Goal: Task Accomplishment & Management: Manage account settings

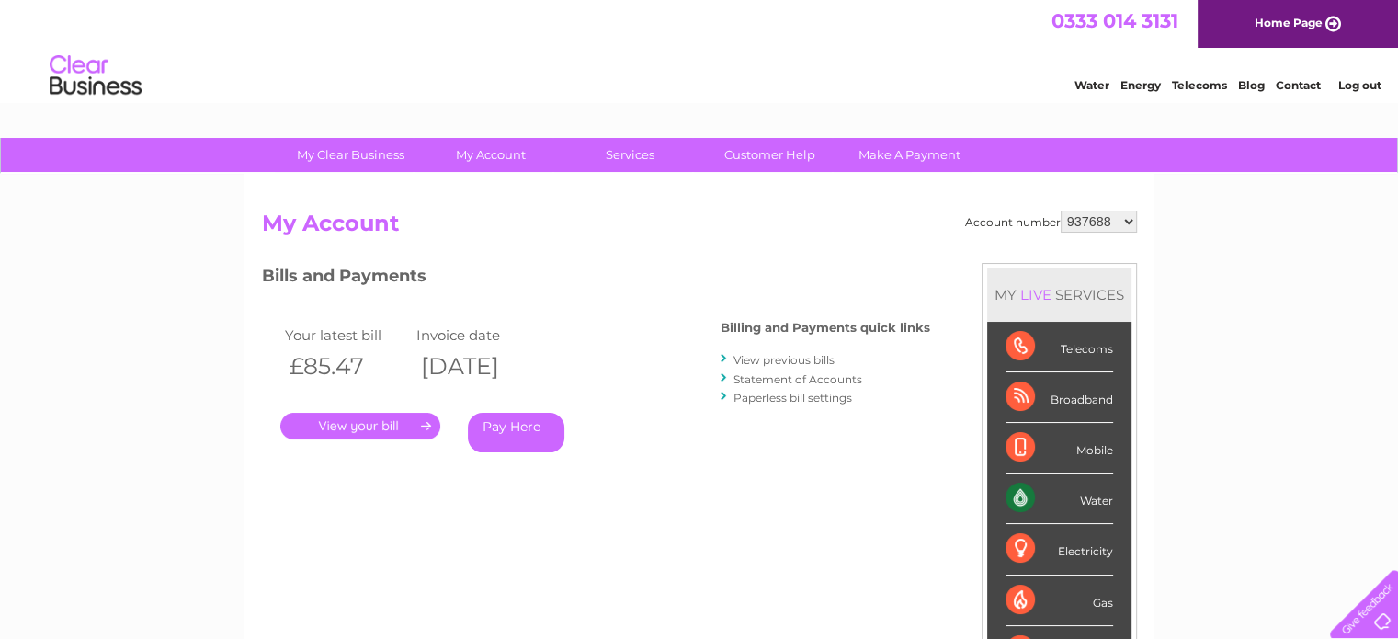
click at [1135, 224] on select "937688 1082927" at bounding box center [1098, 221] width 76 height 22
click at [687, 260] on div "Account number 937688 1082927 My Account MY LIVE SERVICES Telecoms Broadband Mo…" at bounding box center [699, 486] width 875 height 553
click at [753, 361] on link "View previous bills" at bounding box center [783, 360] width 101 height 14
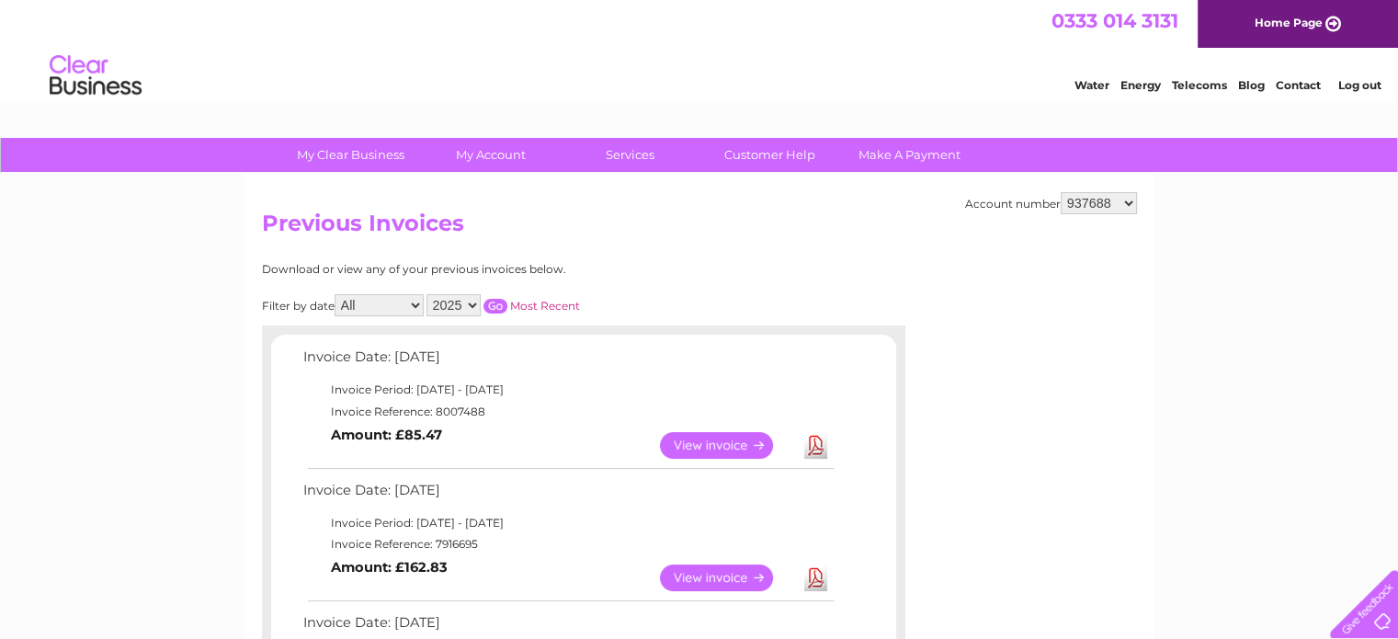
click at [473, 300] on select "2025 2024 2023 2022" at bounding box center [453, 305] width 54 height 22
select select "2024"
click at [428, 294] on select "2025 2024 2023 2022" at bounding box center [453, 305] width 54 height 22
click at [501, 304] on input "button" at bounding box center [495, 306] width 24 height 15
click at [706, 437] on link "View" at bounding box center [727, 445] width 135 height 27
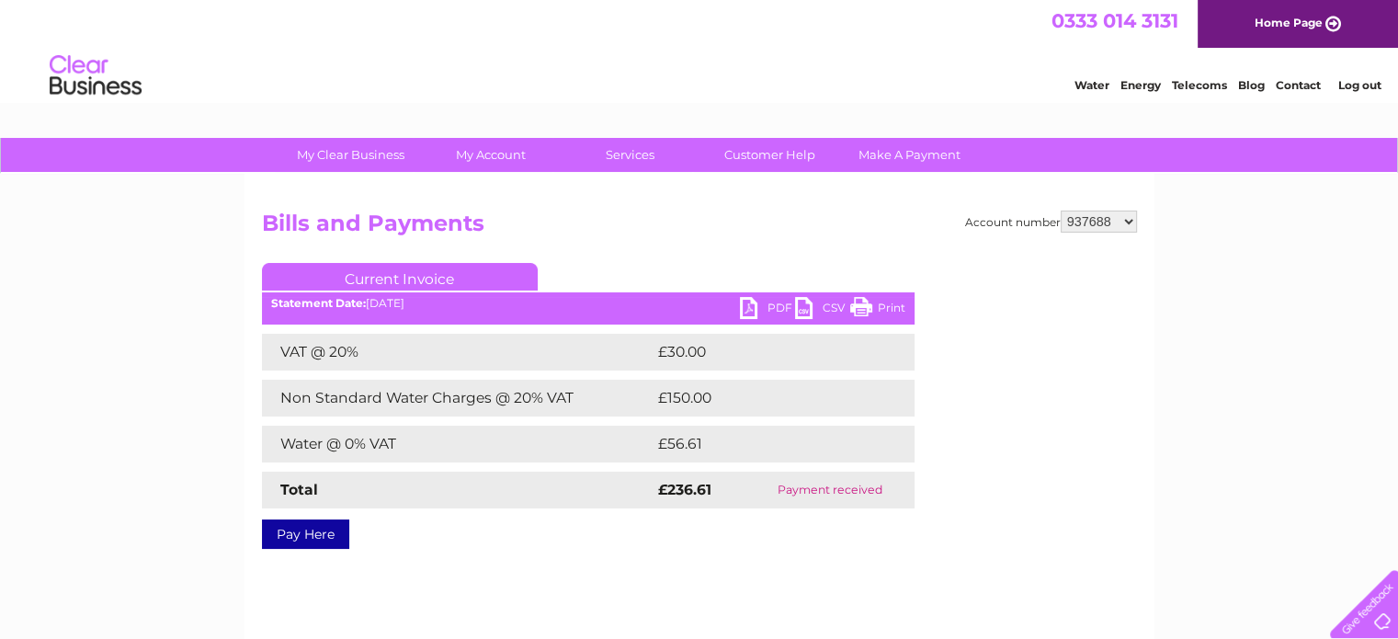
click at [770, 303] on link "PDF" at bounding box center [767, 310] width 55 height 27
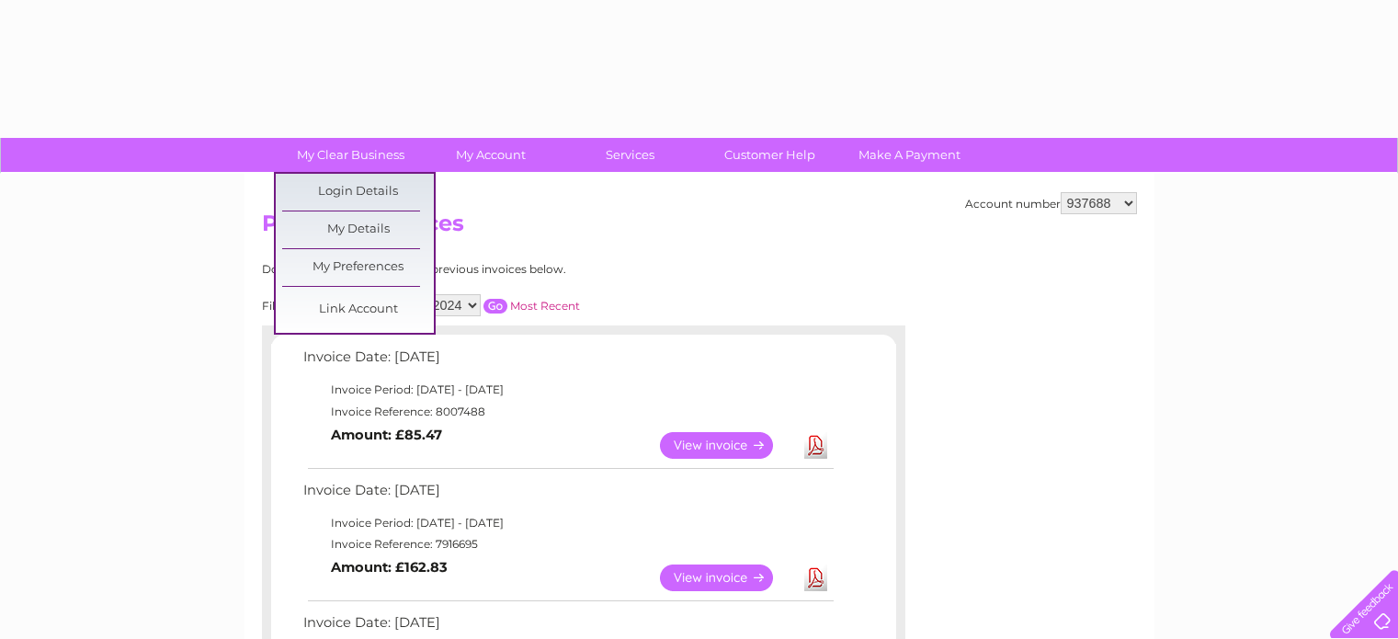
select select "2024"
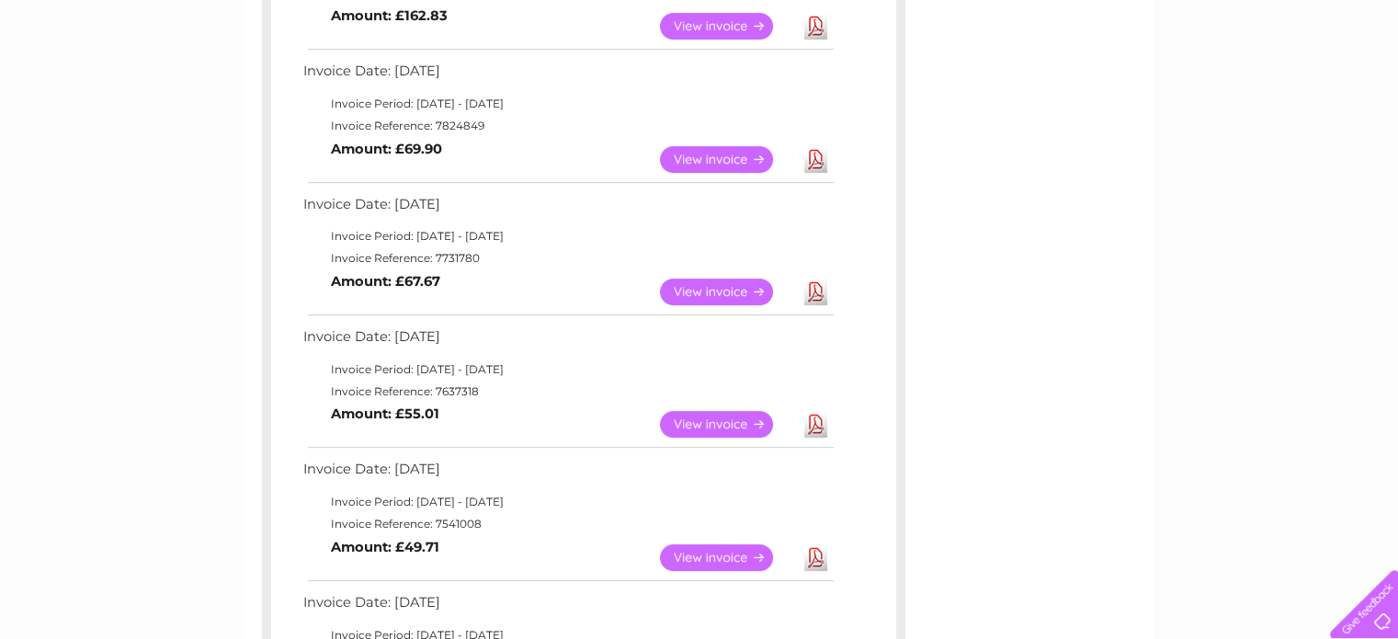
scroll to position [92, 0]
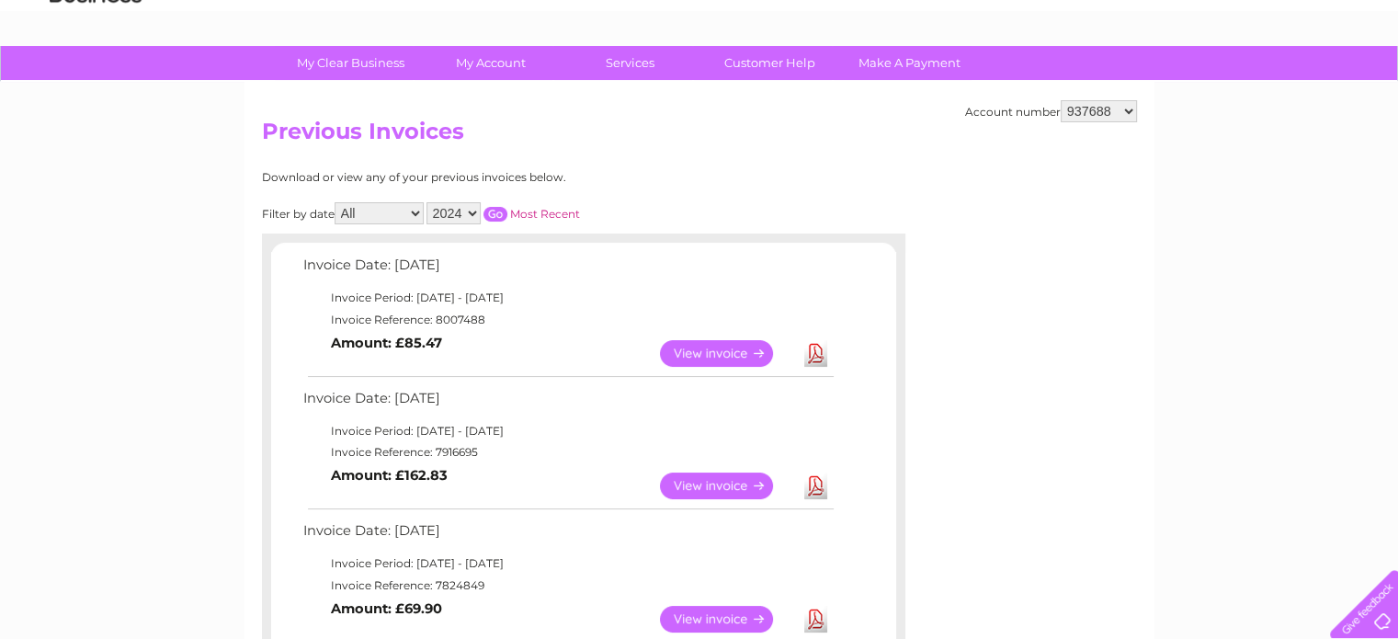
click at [499, 216] on input "button" at bounding box center [495, 214] width 24 height 15
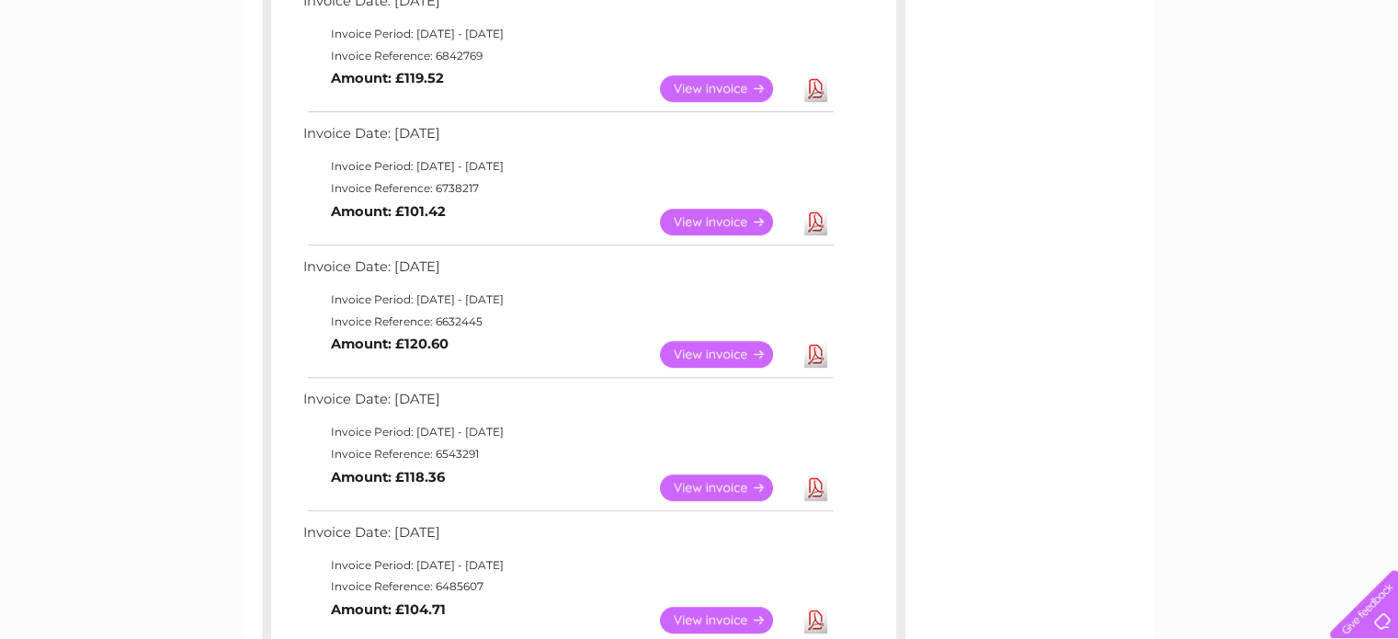
scroll to position [919, 0]
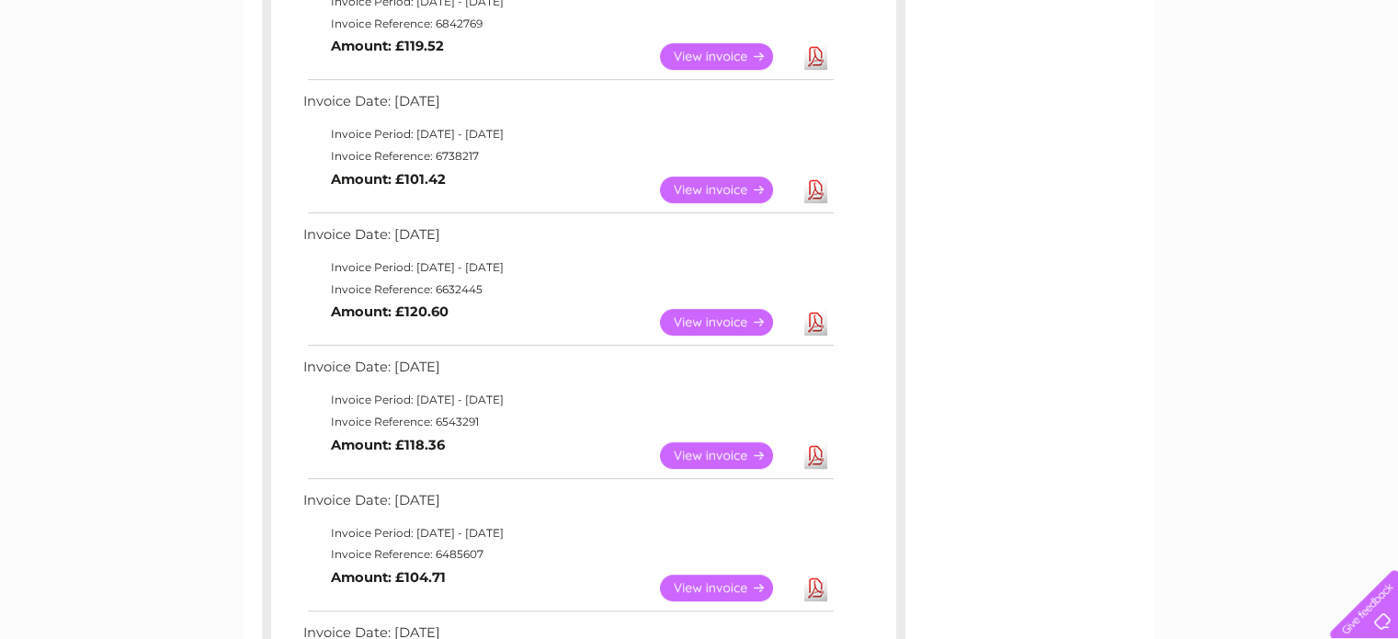
click at [729, 321] on link "View" at bounding box center [727, 322] width 135 height 27
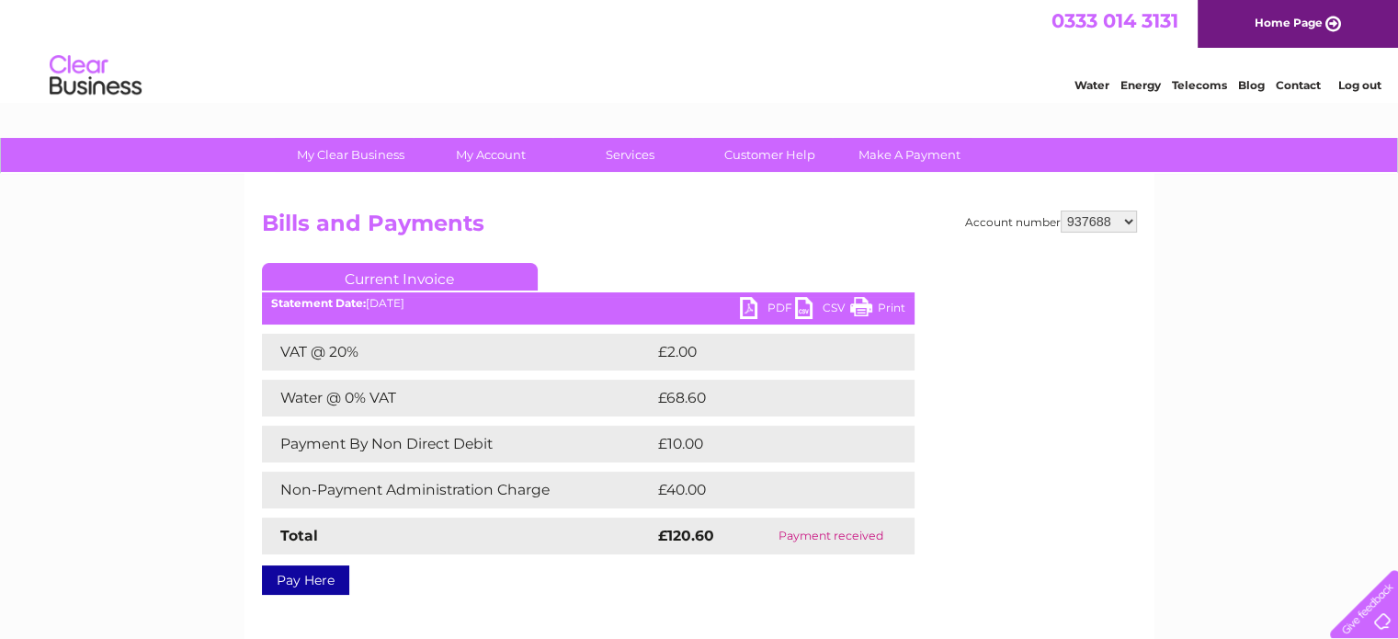
click at [762, 308] on link "PDF" at bounding box center [767, 310] width 55 height 27
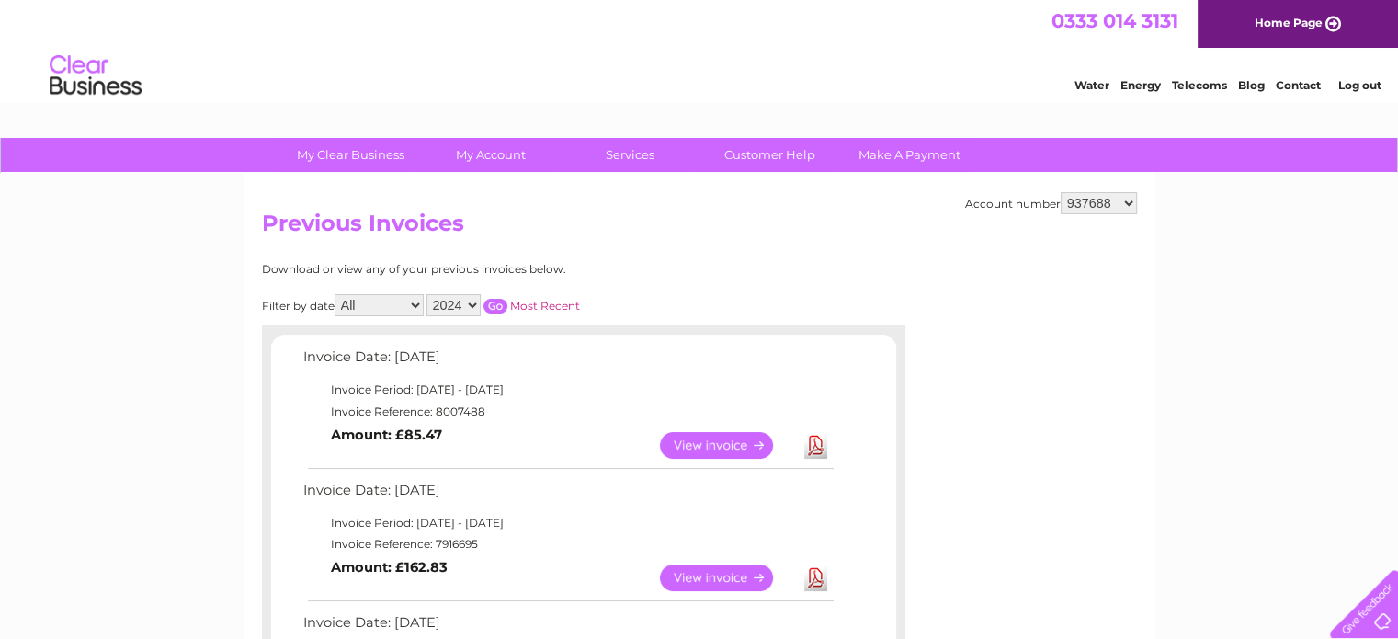
click at [505, 304] on input "button" at bounding box center [495, 306] width 24 height 15
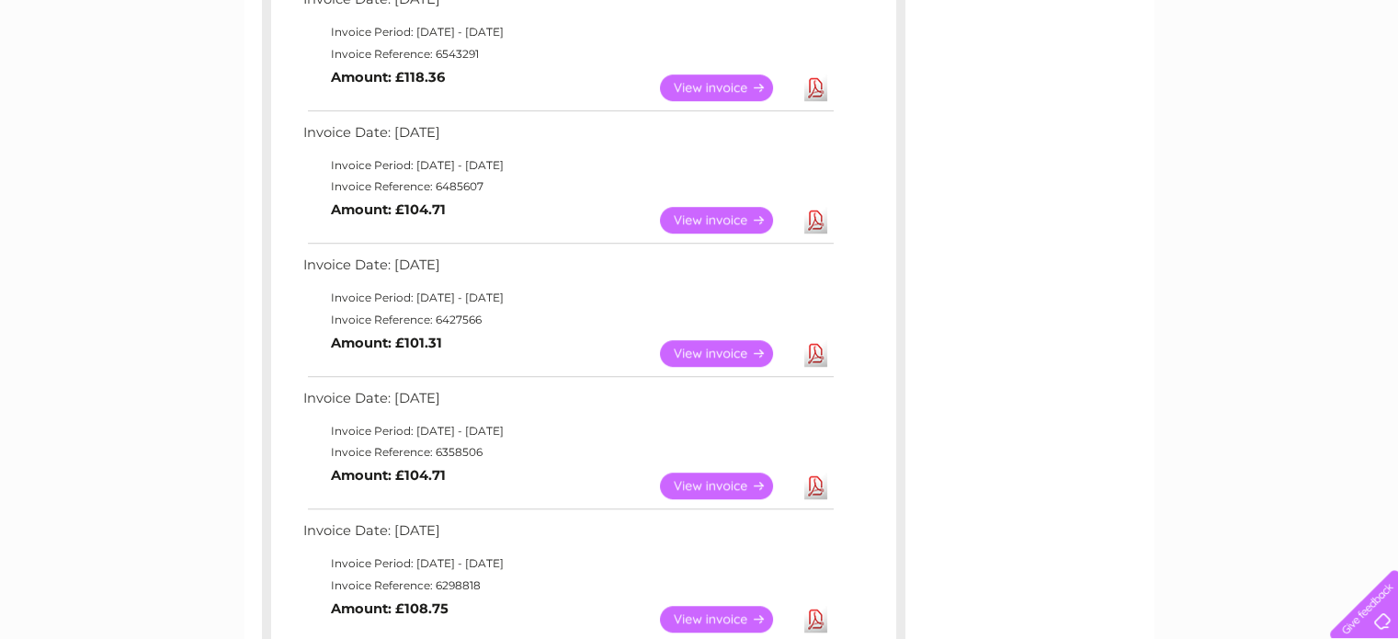
scroll to position [1710, 0]
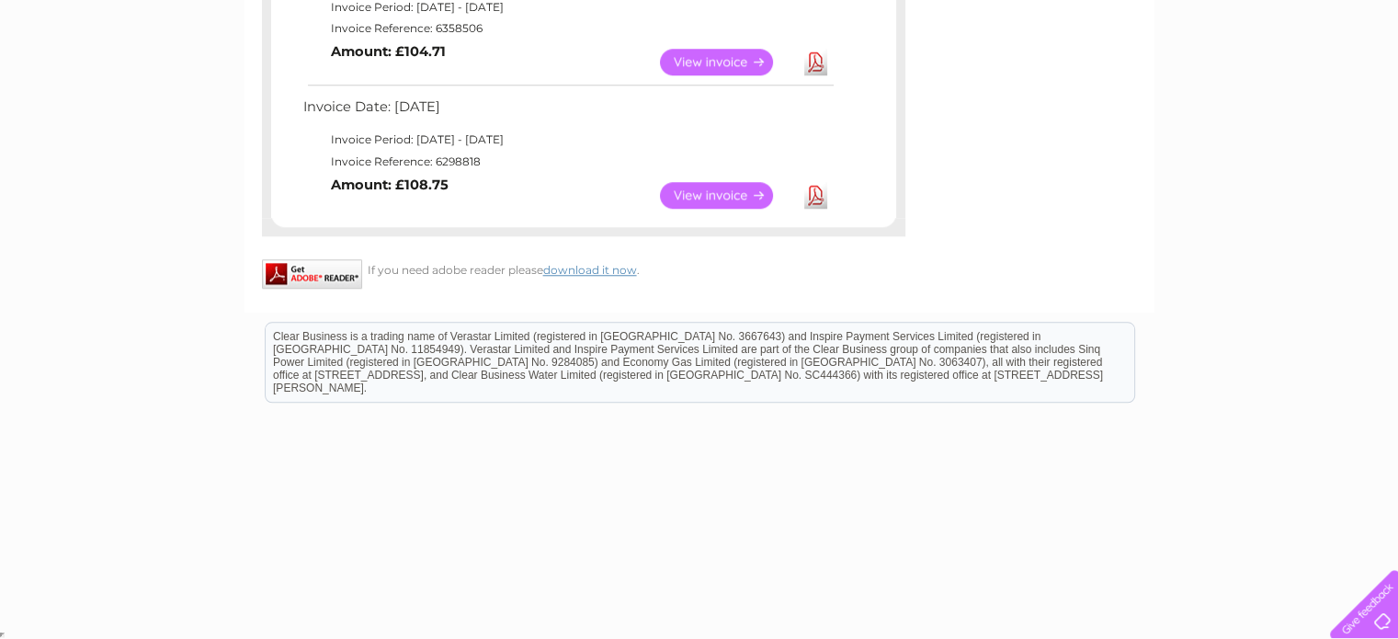
click at [818, 197] on link "Download" at bounding box center [815, 195] width 23 height 27
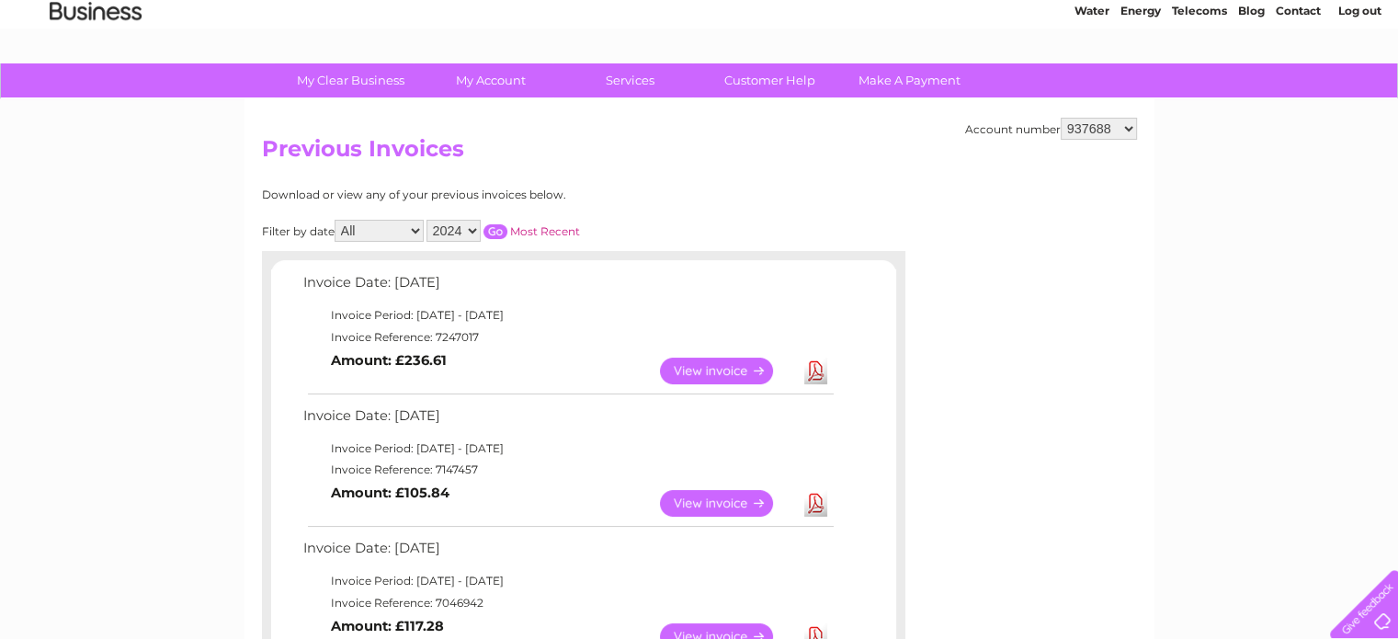
scroll to position [0, 0]
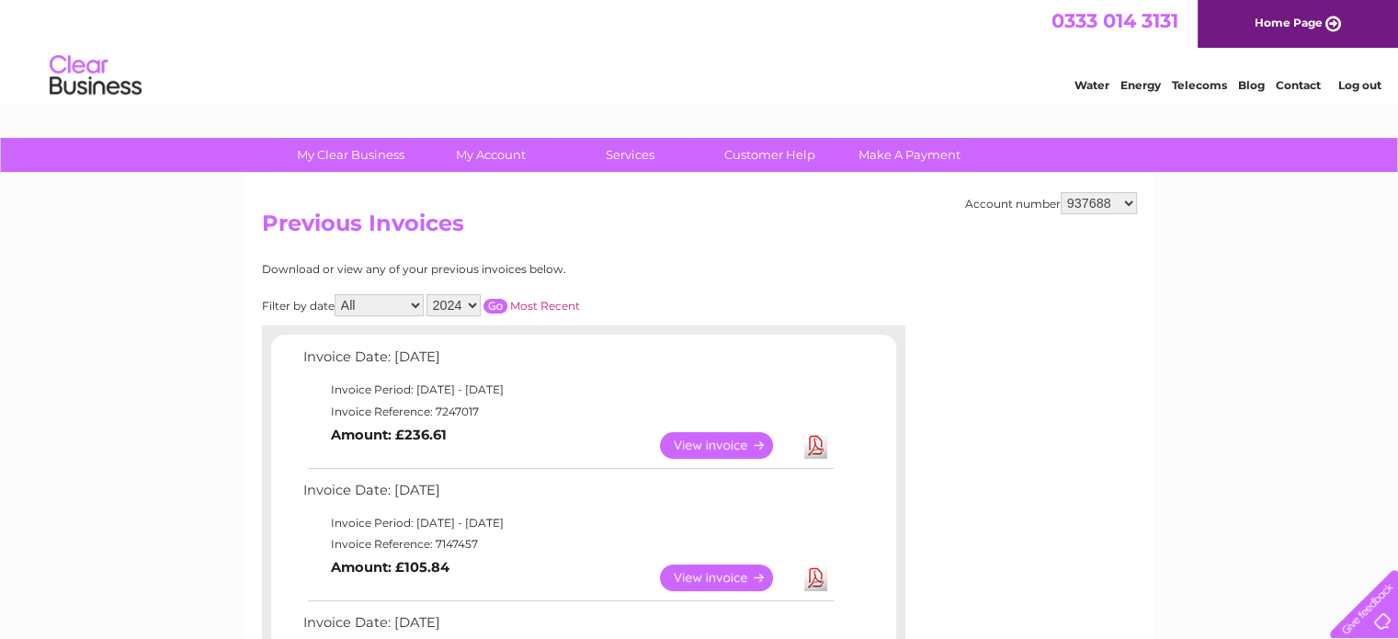
click at [474, 300] on select "2025 2024 2023 2022" at bounding box center [453, 305] width 54 height 22
select select "2023"
click at [428, 294] on select "2025 2024 2023 2022" at bounding box center [453, 305] width 54 height 22
click at [491, 304] on input "button" at bounding box center [495, 306] width 24 height 15
click at [816, 442] on link "Download" at bounding box center [815, 445] width 23 height 27
